Goal: Find specific page/section: Find specific page/section

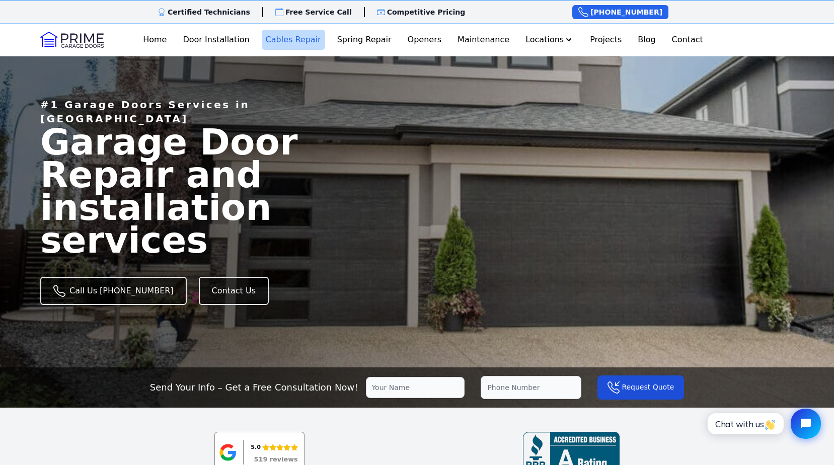
click at [303, 45] on link "Cables Repair" at bounding box center [293, 40] width 63 height 20
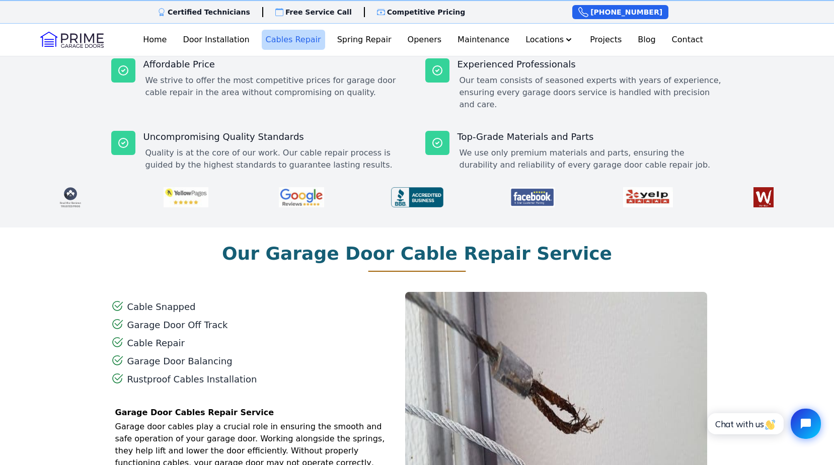
scroll to position [352, 0]
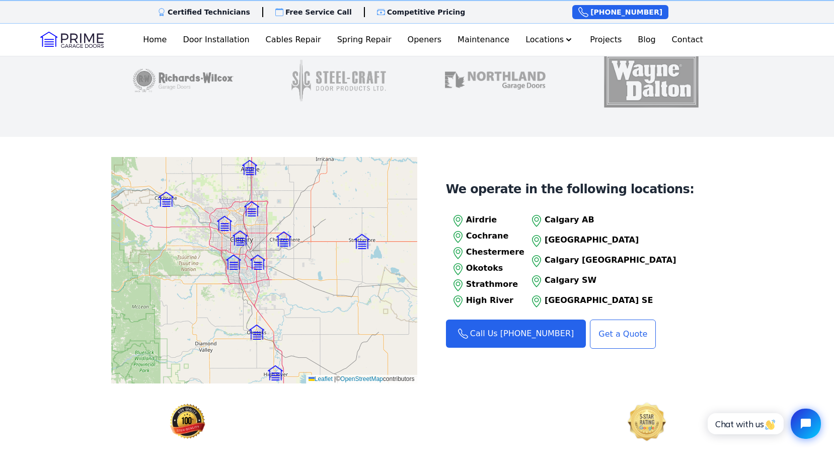
scroll to position [705, 0]
